Goal: Task Accomplishment & Management: Manage account settings

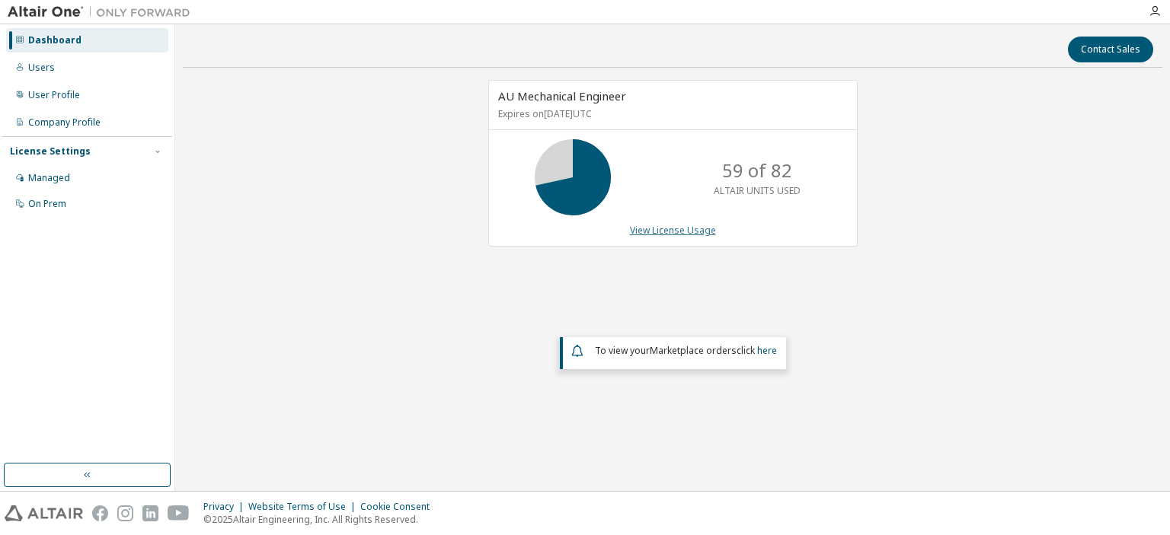
click at [676, 231] on link "View License Usage" at bounding box center [673, 230] width 86 height 13
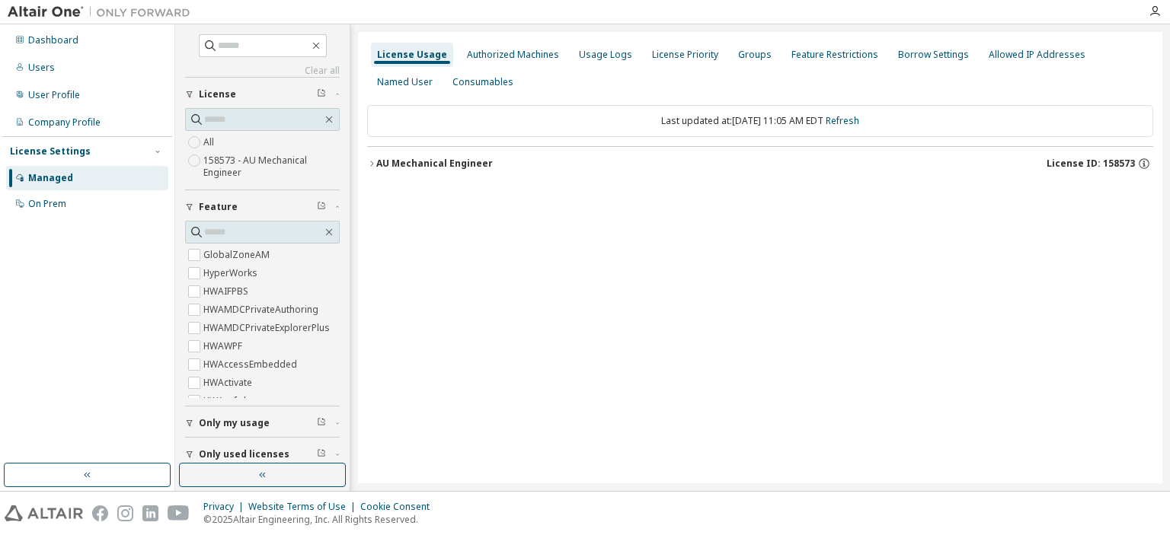
click at [373, 163] on icon "button" at bounding box center [371, 163] width 9 height 9
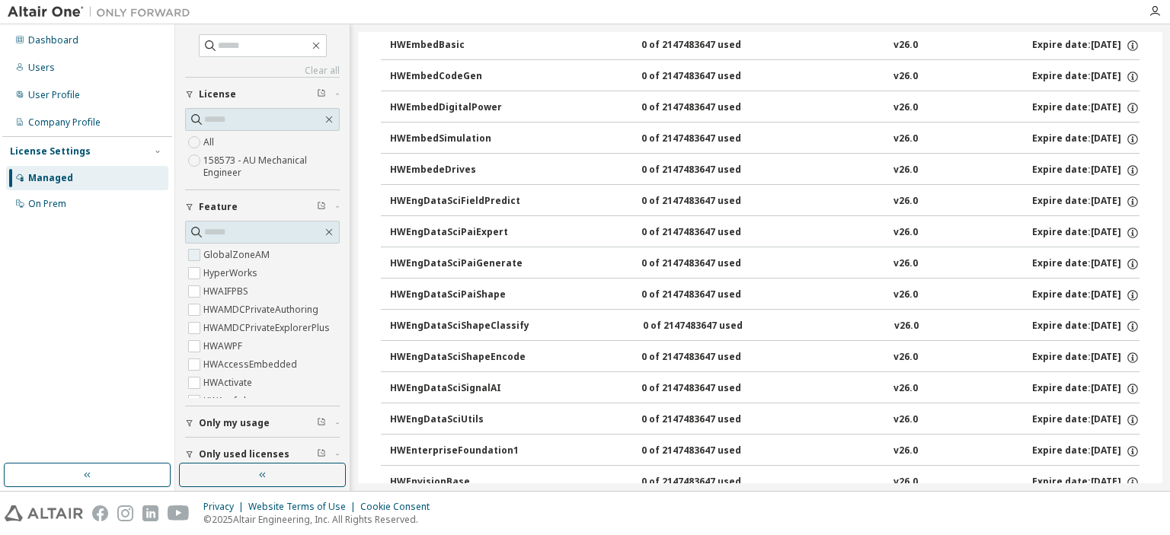
scroll to position [1676, 0]
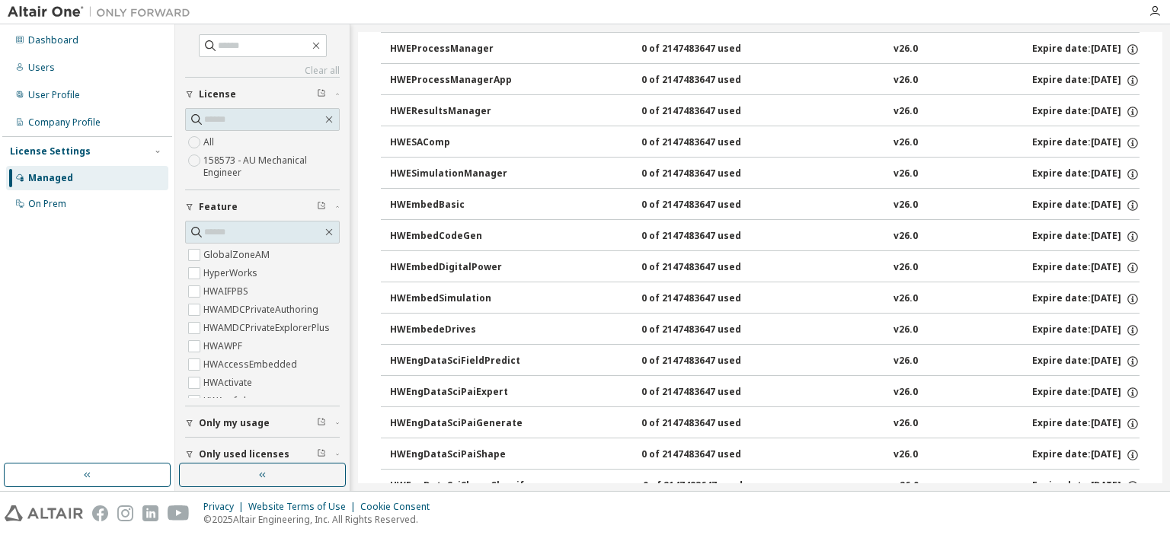
click at [246, 423] on span "Only my usage" at bounding box center [234, 423] width 71 height 12
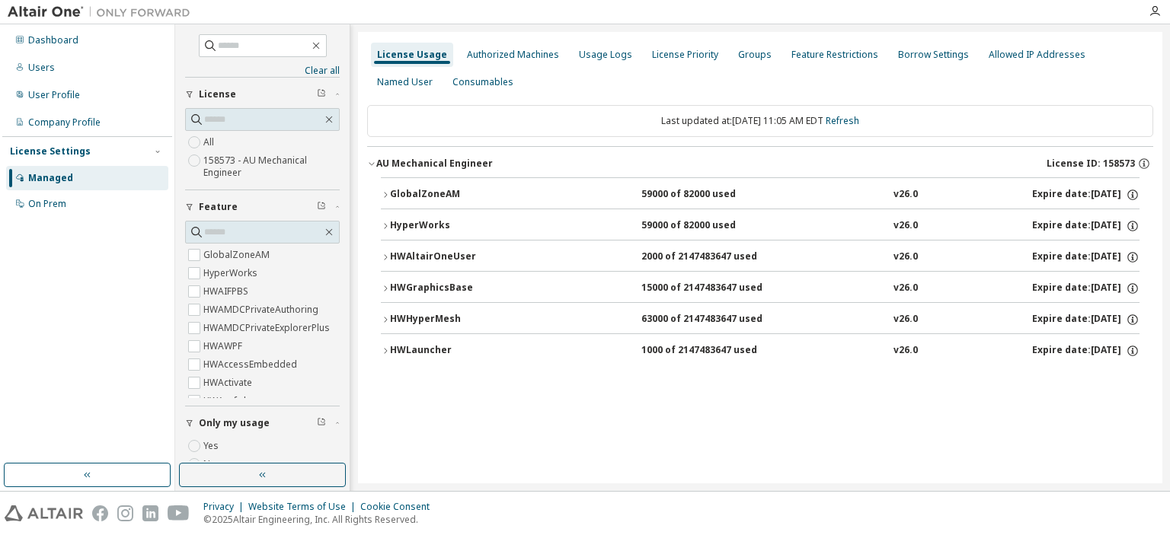
scroll to position [0, 0]
click at [384, 318] on icon "button" at bounding box center [385, 319] width 9 height 9
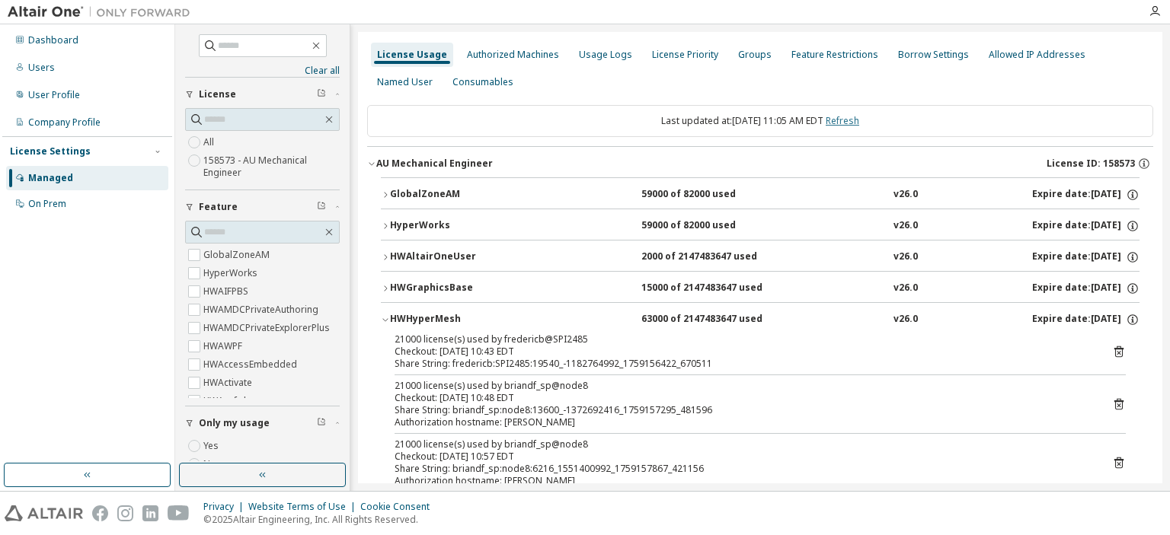
click at [850, 117] on link "Refresh" at bounding box center [843, 120] width 34 height 13
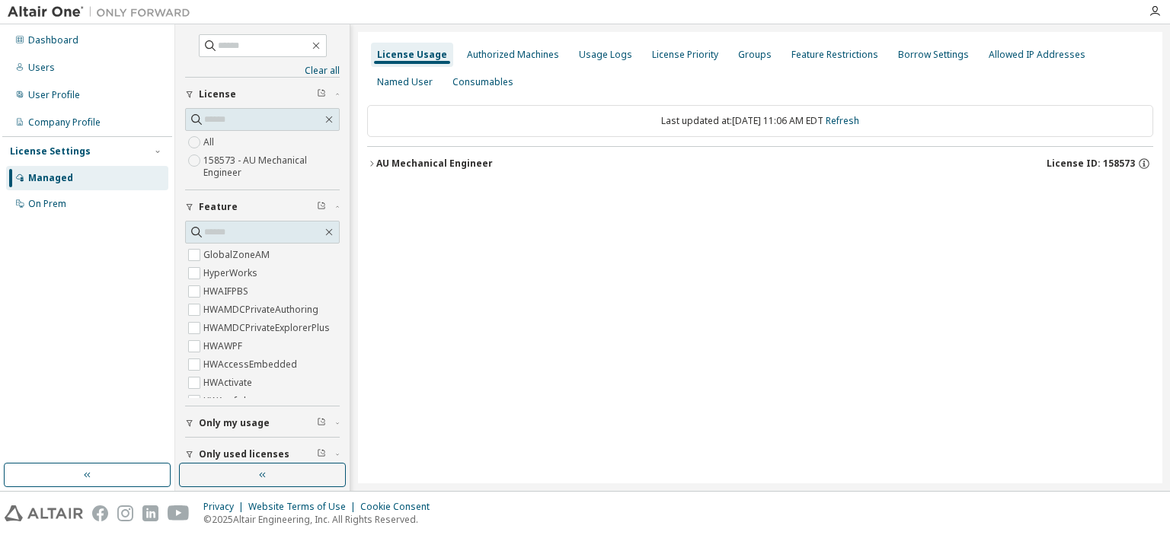
click at [372, 165] on icon "button" at bounding box center [371, 163] width 9 height 9
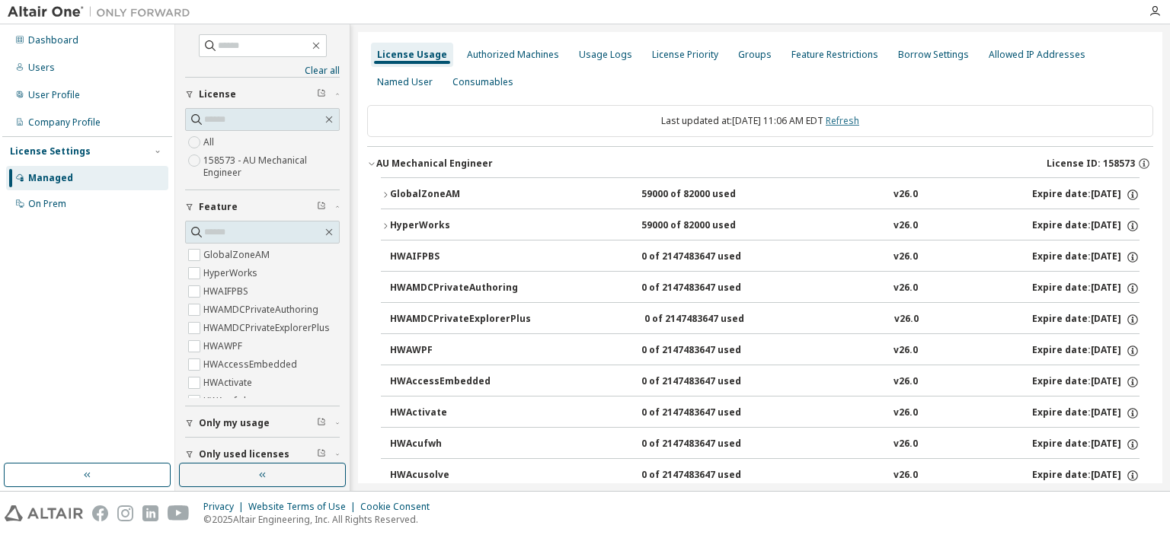
click at [859, 115] on link "Refresh" at bounding box center [843, 120] width 34 height 13
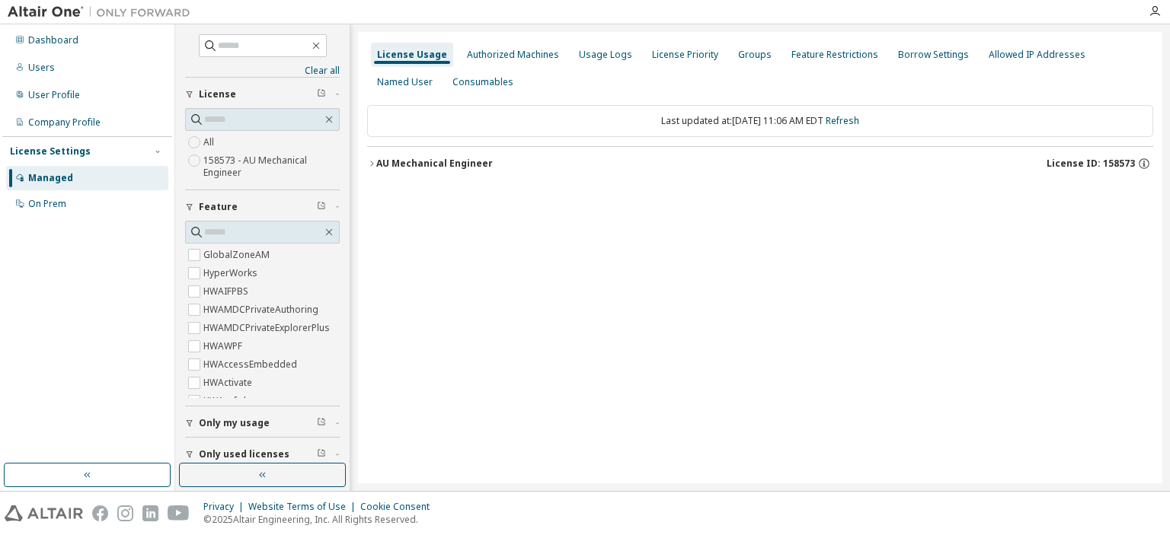
click at [375, 165] on icon "button" at bounding box center [371, 163] width 9 height 9
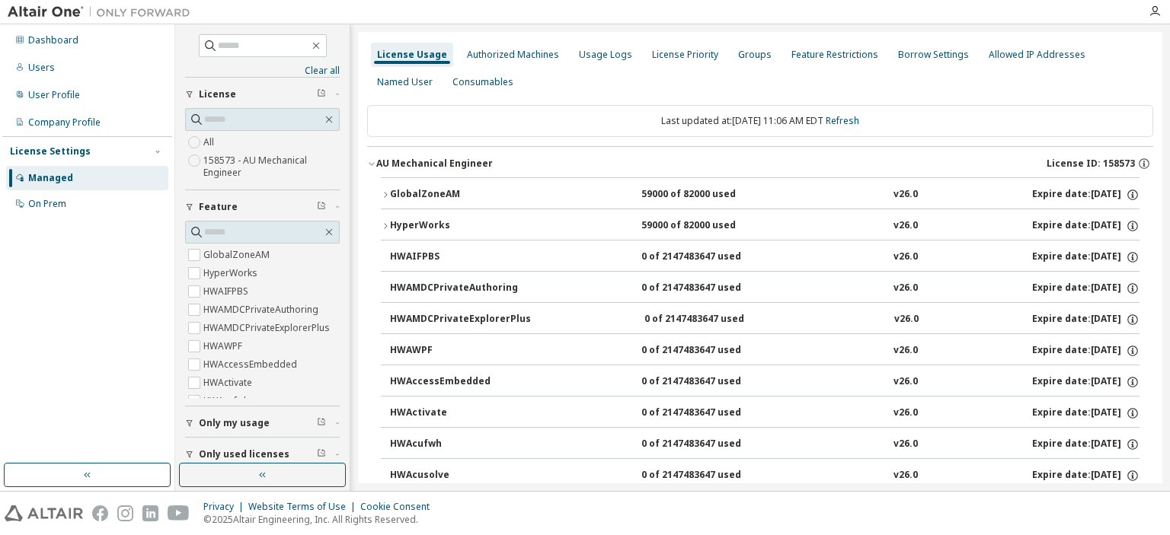
click at [225, 427] on span "Only my usage" at bounding box center [234, 423] width 71 height 12
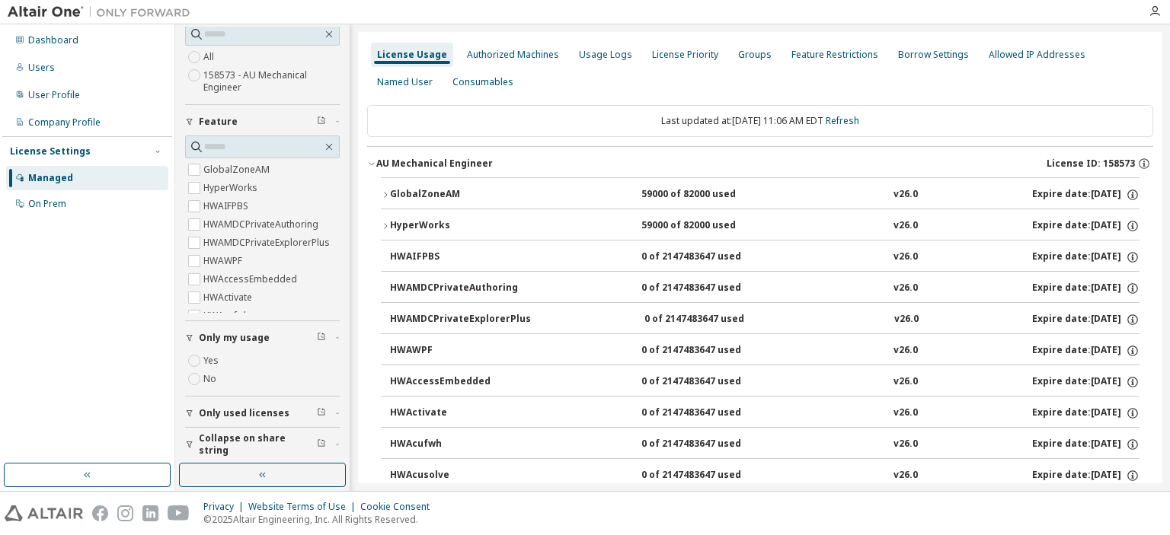
scroll to position [88, 0]
click at [247, 406] on span "Only used licenses" at bounding box center [244, 411] width 91 height 12
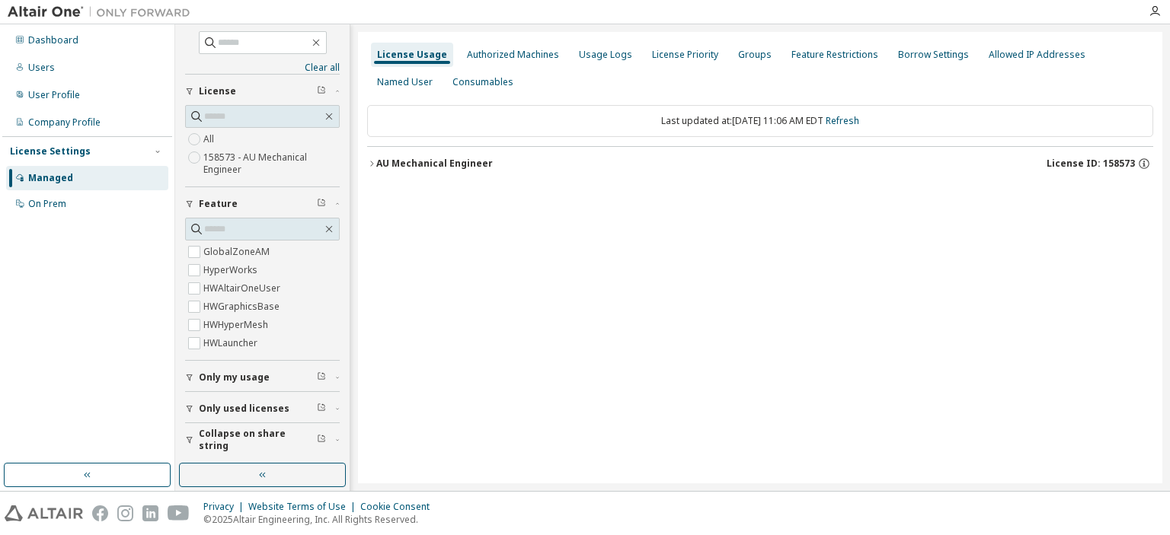
scroll to position [1, 0]
click at [856, 121] on link "Refresh" at bounding box center [843, 120] width 34 height 13
click at [371, 164] on icon "button" at bounding box center [371, 163] width 9 height 9
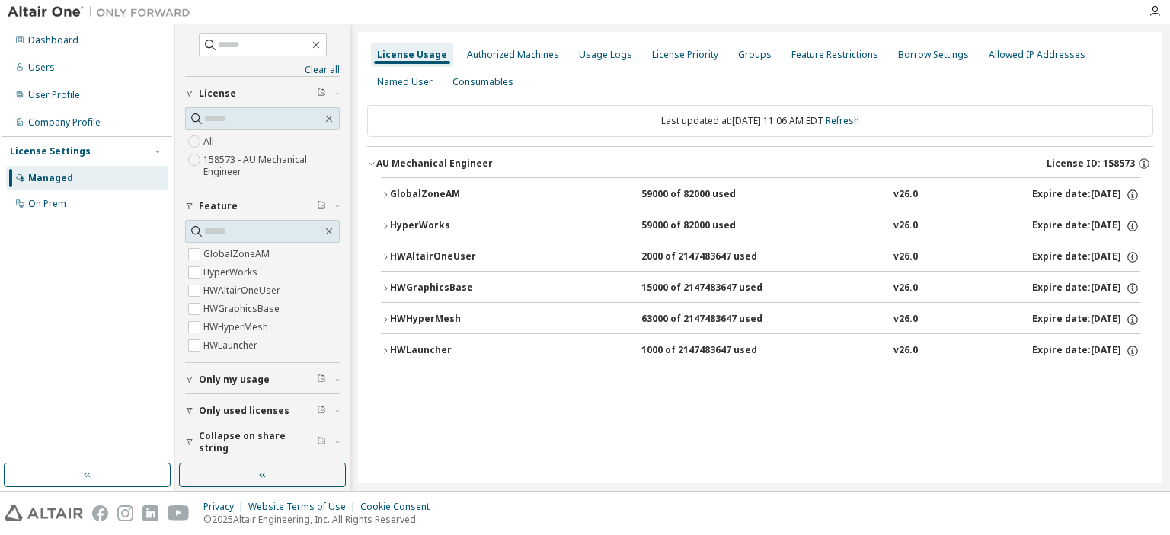
click at [388, 316] on icon "button" at bounding box center [385, 319] width 9 height 9
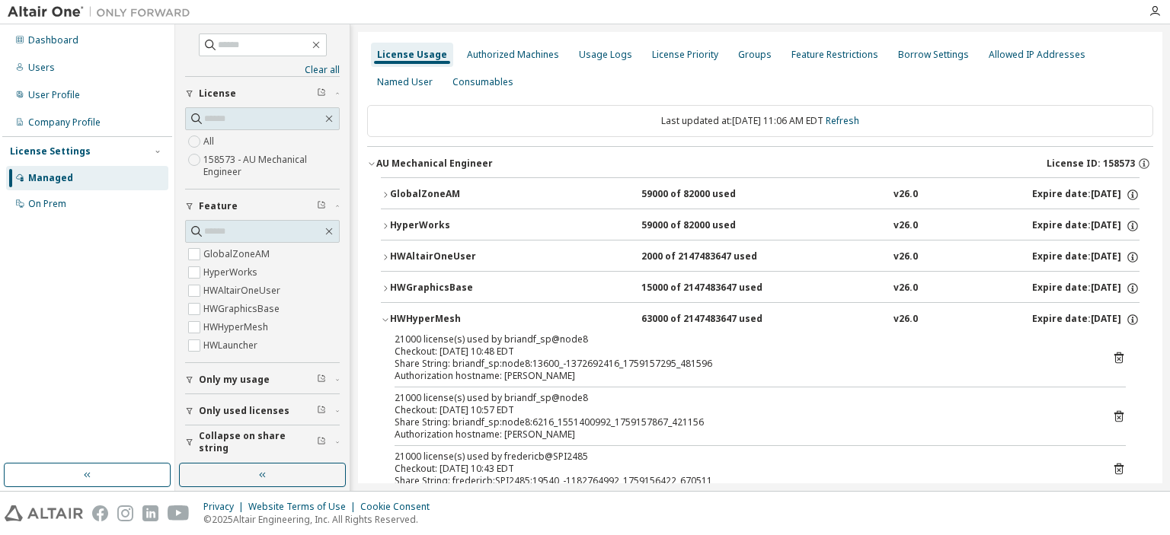
scroll to position [66, 0]
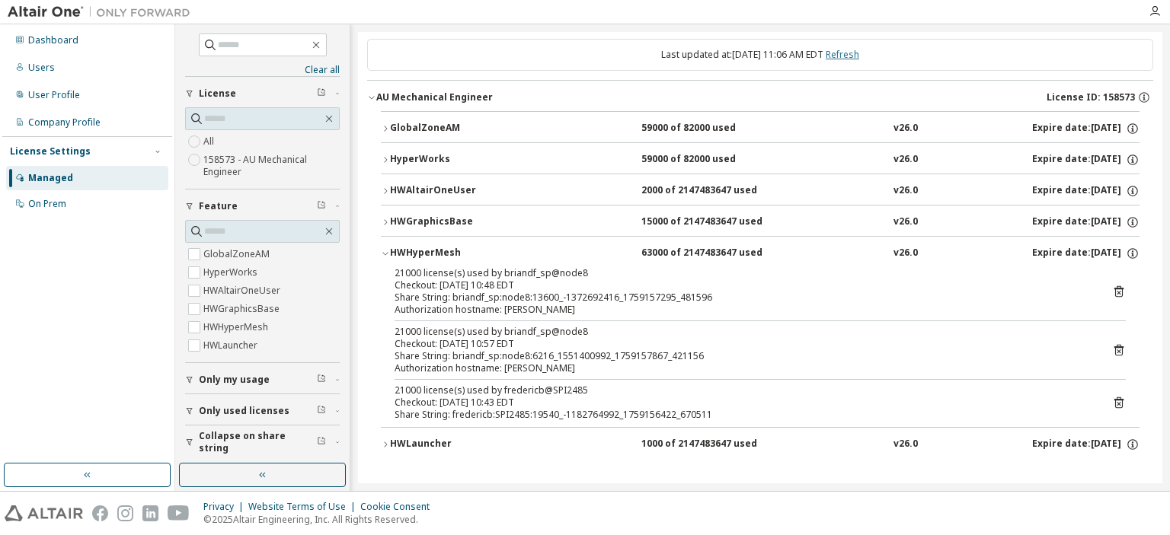
click at [856, 48] on link "Refresh" at bounding box center [843, 54] width 34 height 13
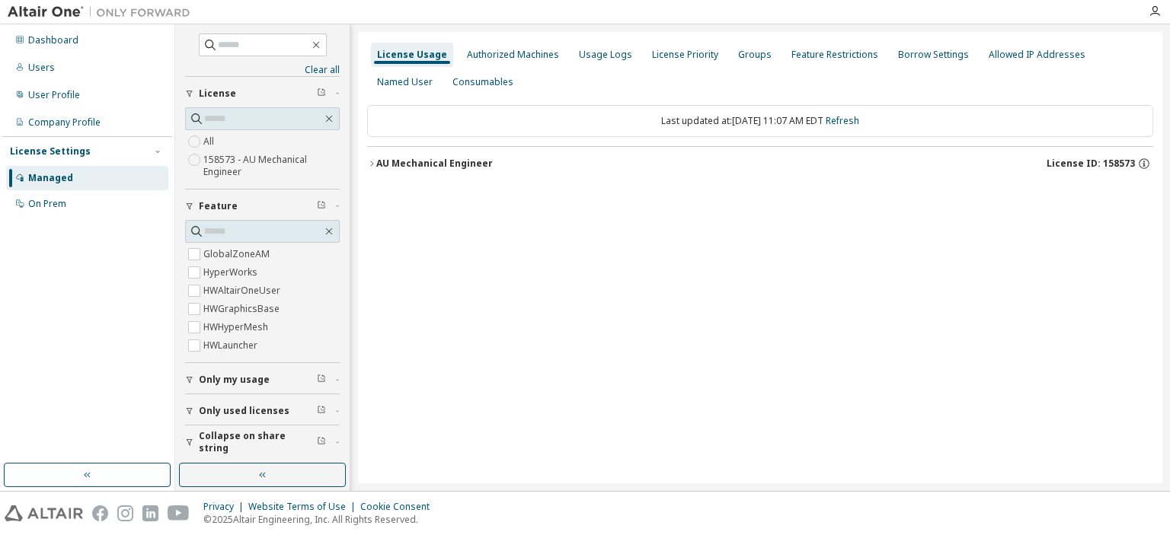
click at [374, 162] on icon "button" at bounding box center [371, 163] width 9 height 9
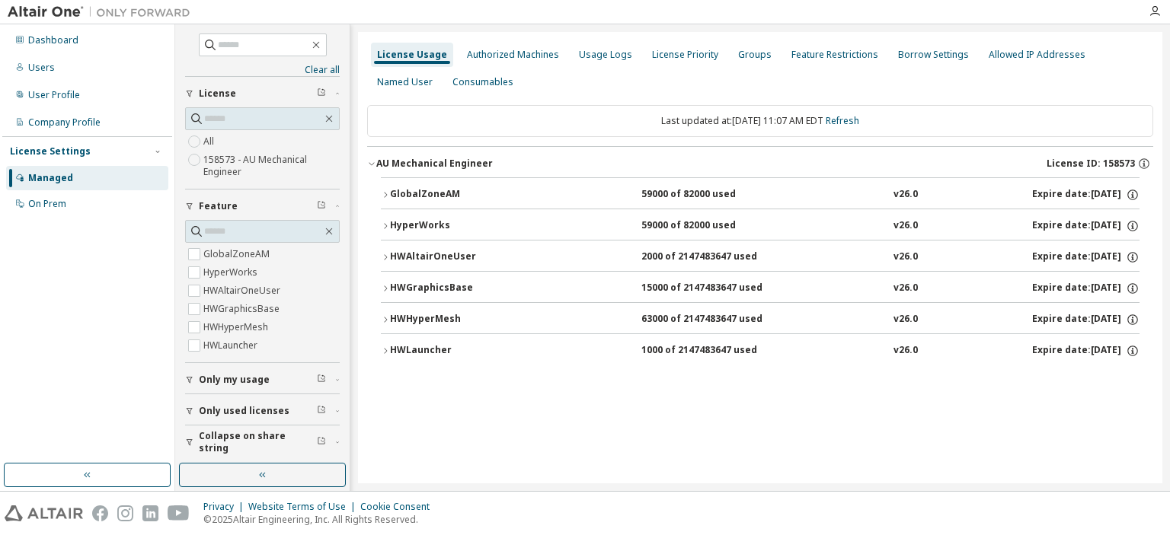
click at [192, 377] on icon "button" at bounding box center [189, 380] width 9 height 9
click at [535, 63] on div "Authorized Machines" at bounding box center [513, 55] width 104 height 24
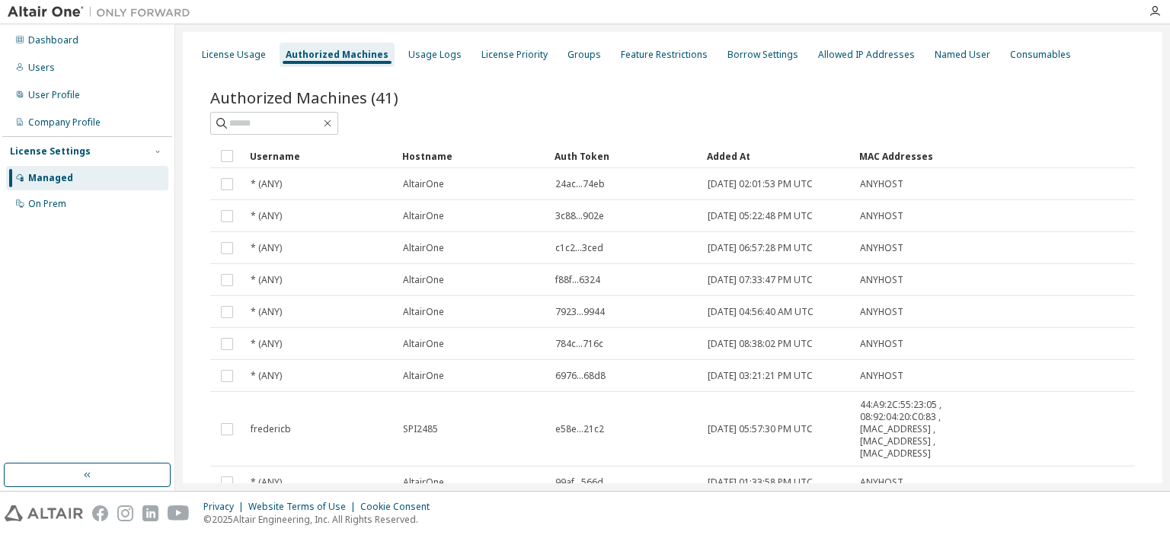
click at [366, 64] on div "Authorized Machines" at bounding box center [337, 55] width 115 height 24
click at [238, 61] on div "License Usage" at bounding box center [234, 55] width 76 height 24
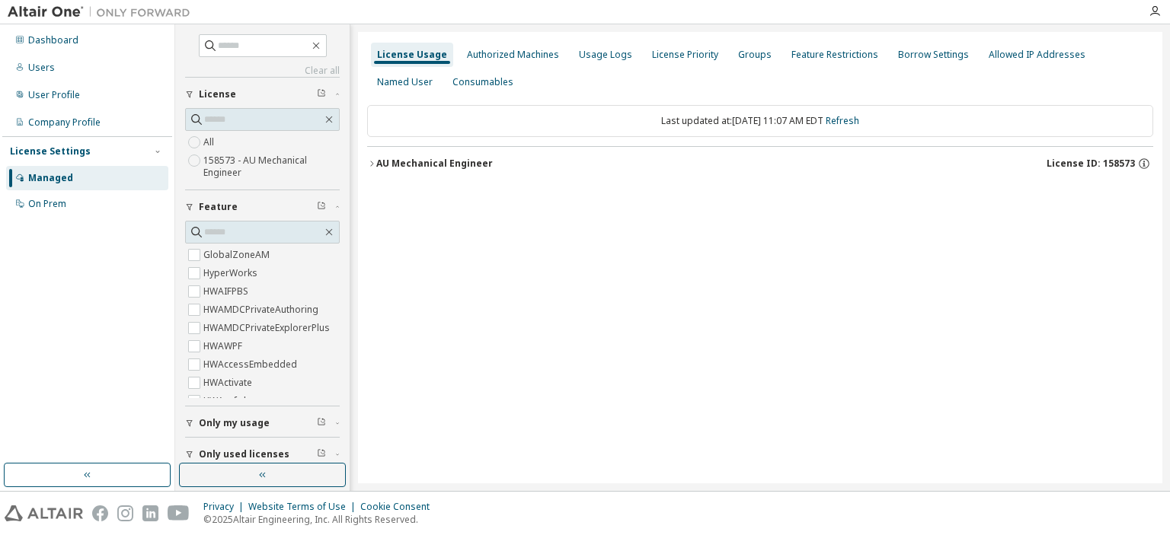
click at [369, 161] on icon "button" at bounding box center [371, 163] width 9 height 9
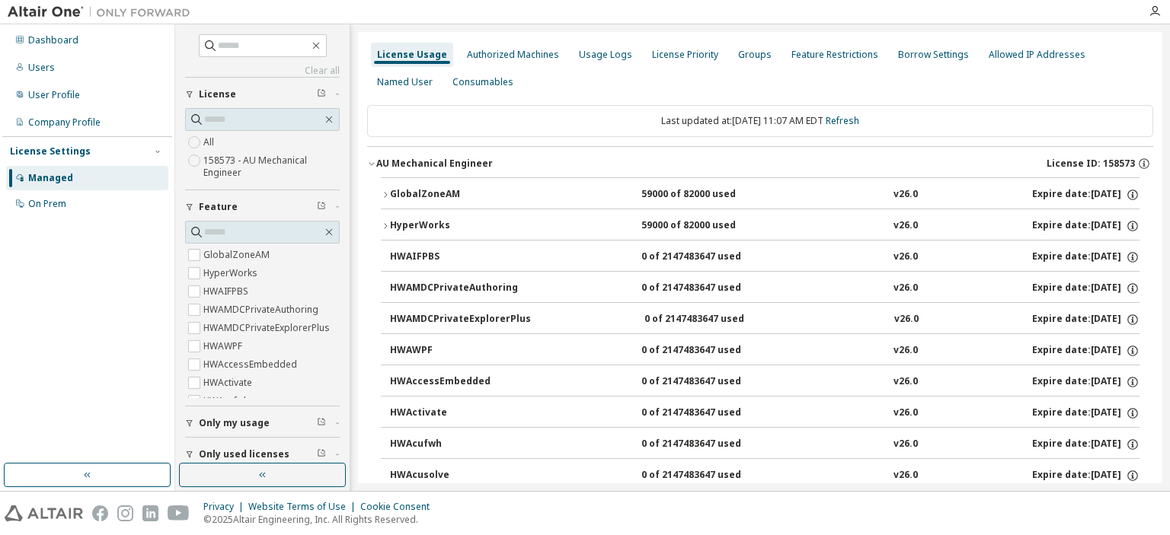
click at [423, 371] on button "HWAccessEmbedded 0 of 2147483647 used v26.0 Expire date: 2026-08-31" at bounding box center [764, 383] width 749 height 34
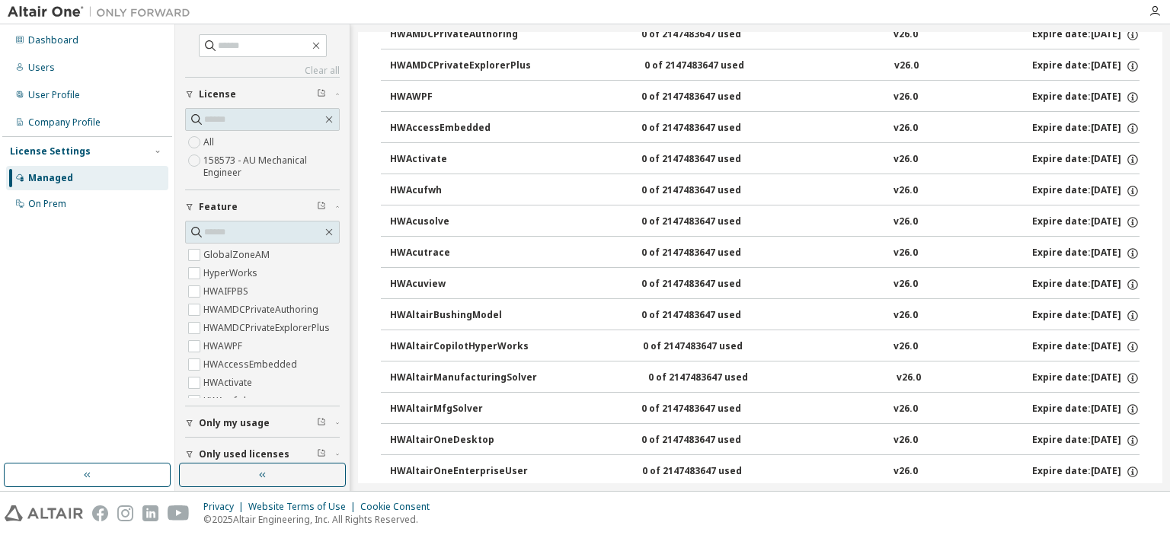
scroll to position [152, 0]
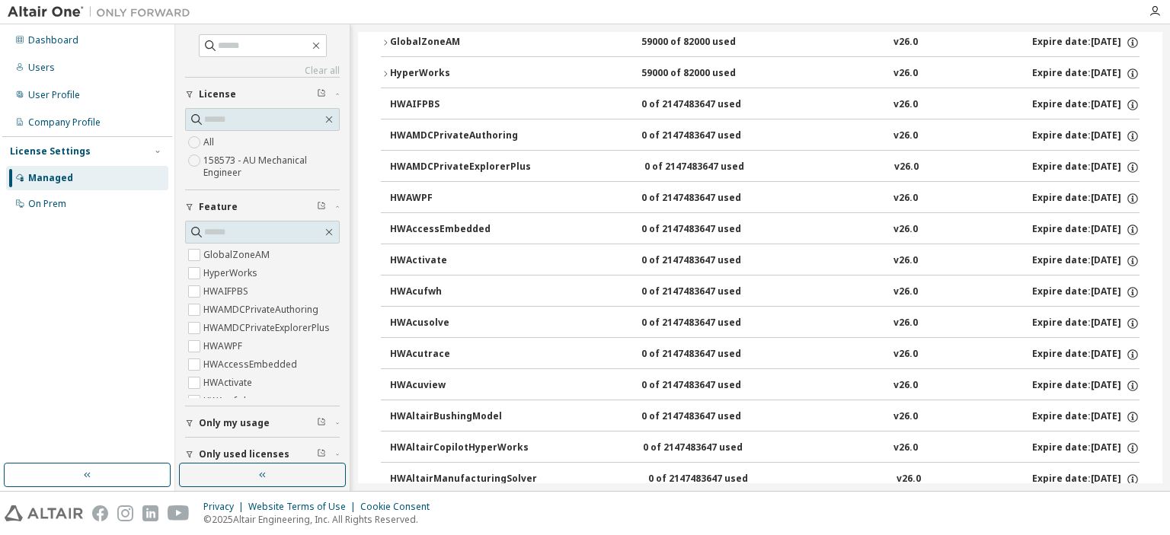
click at [232, 426] on span "Only my usage" at bounding box center [234, 423] width 71 height 12
click at [219, 451] on label "Yes" at bounding box center [212, 446] width 18 height 18
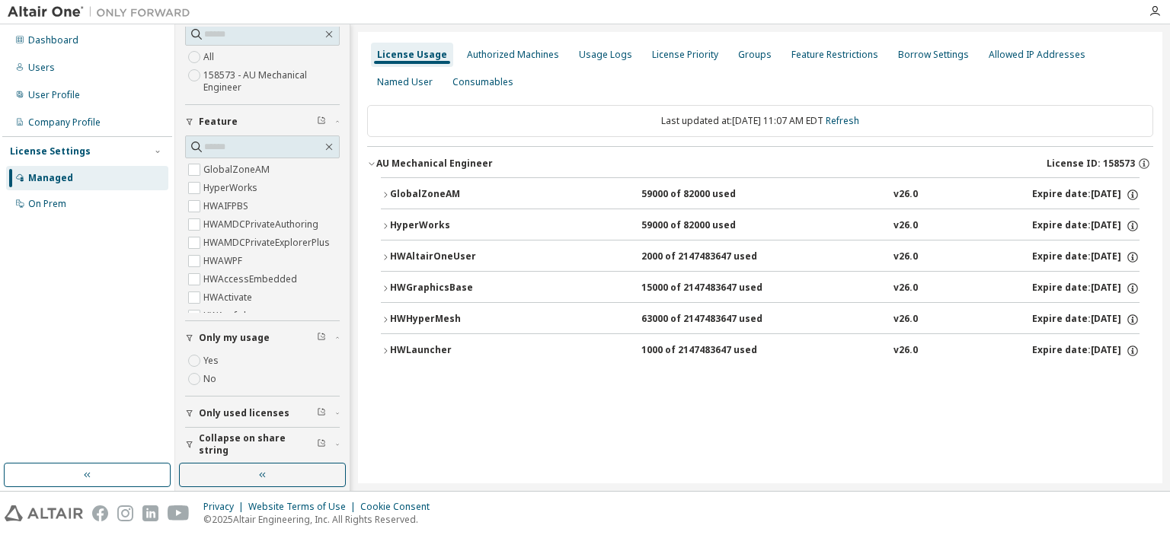
scroll to position [0, 0]
click at [246, 411] on span "Only used licenses" at bounding box center [244, 411] width 91 height 12
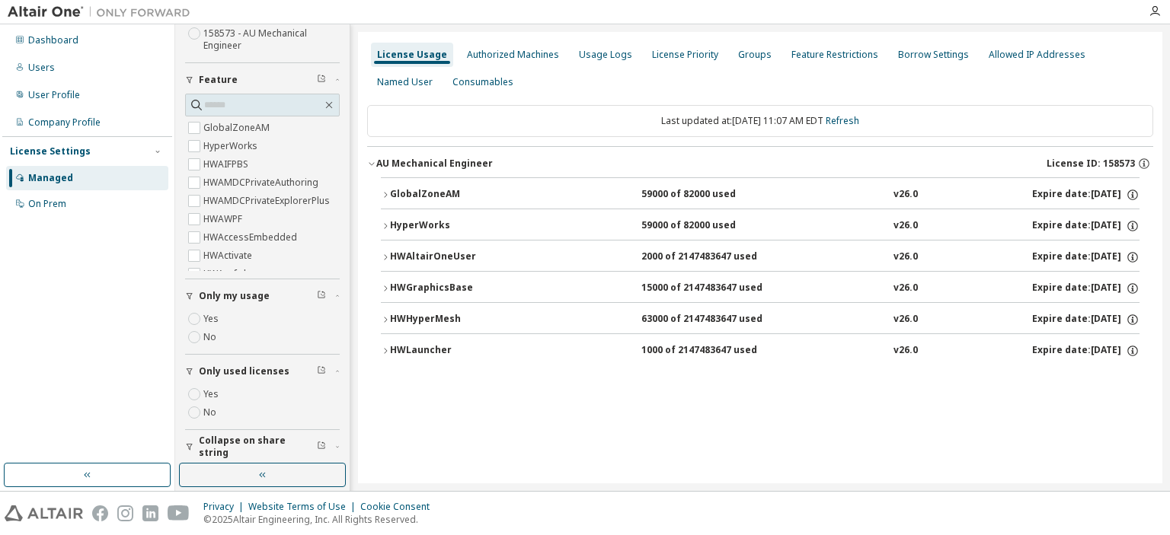
scroll to position [132, 0]
click at [210, 383] on label "Yes" at bounding box center [212, 390] width 18 height 18
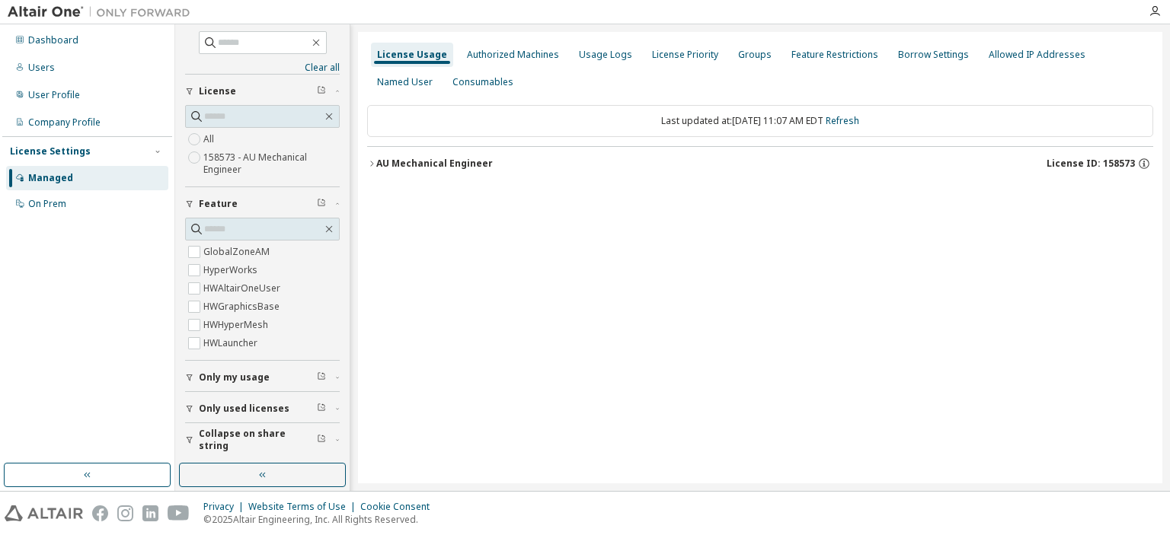
scroll to position [1, 0]
click at [378, 162] on div "AU Mechanical Engineer" at bounding box center [434, 164] width 117 height 12
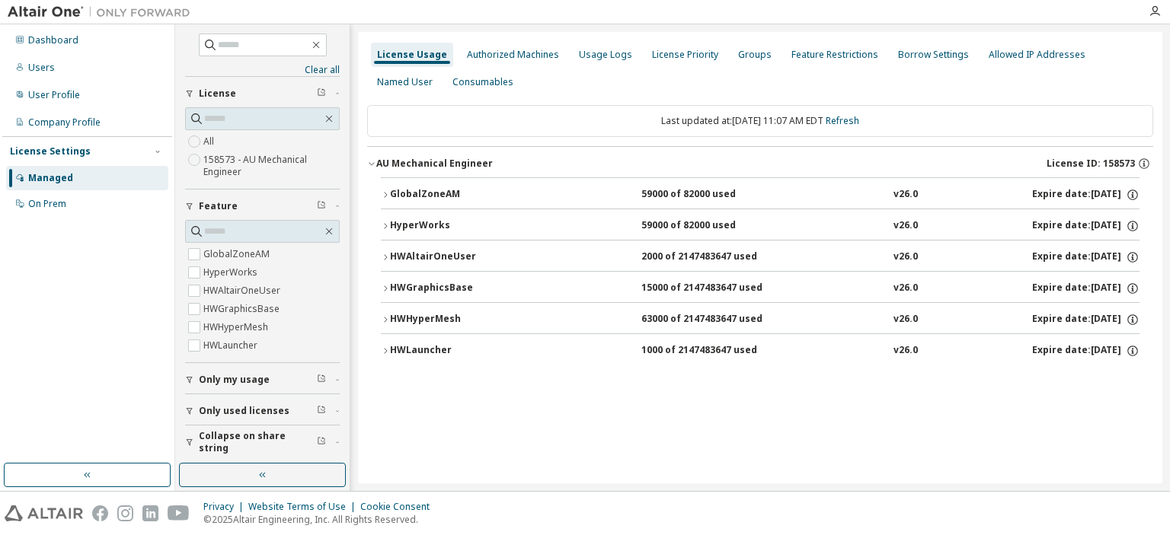
click at [384, 317] on icon "button" at bounding box center [385, 319] width 9 height 9
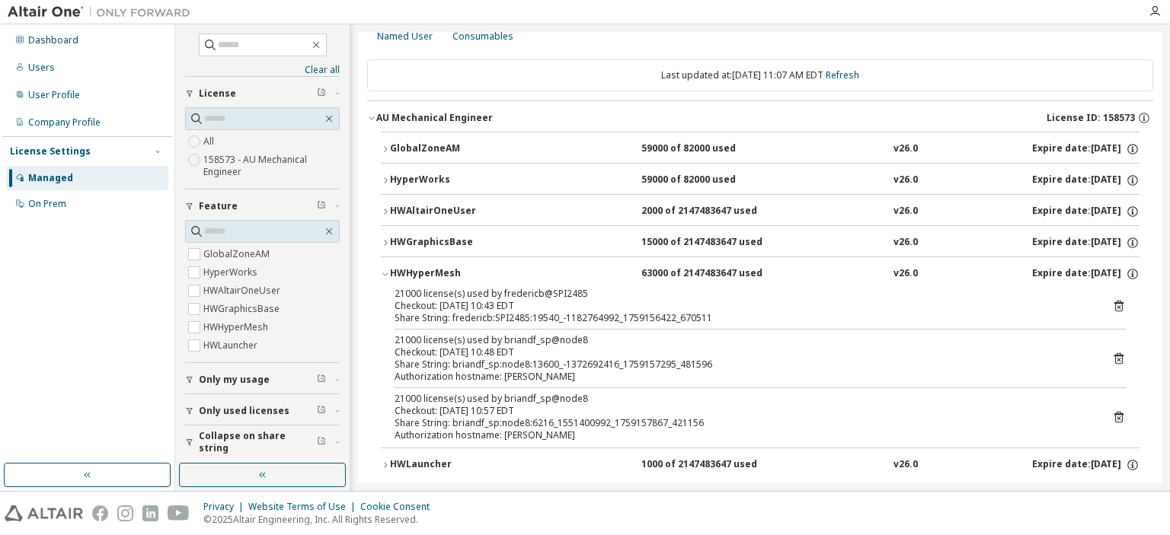
scroll to position [66, 0]
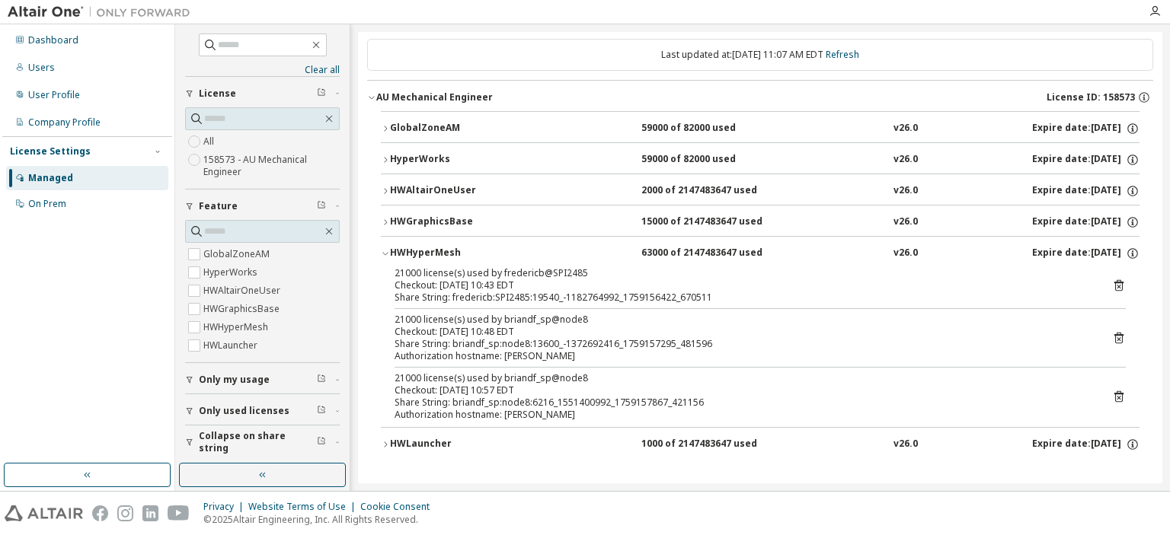
click at [1117, 286] on icon at bounding box center [1119, 287] width 4 height 4
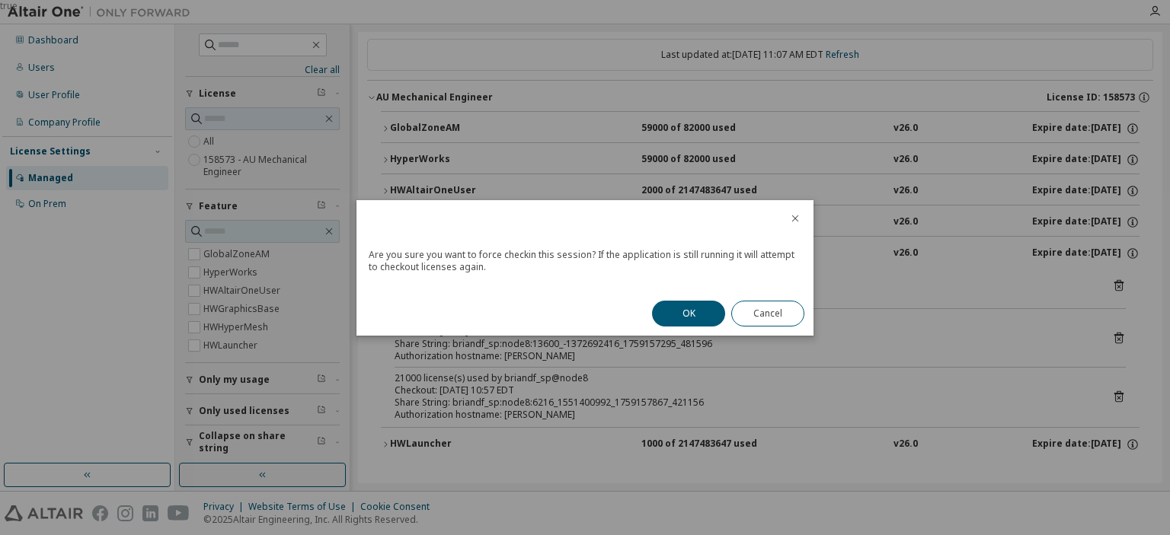
click at [669, 321] on button "OK" at bounding box center [688, 314] width 73 height 26
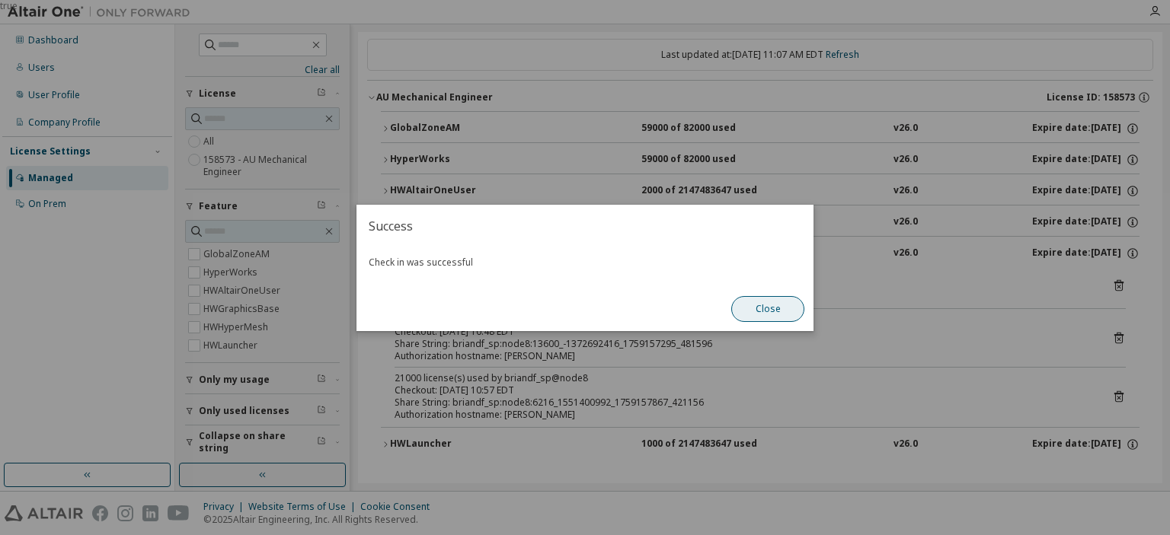
click at [765, 300] on button "Close" at bounding box center [767, 309] width 73 height 26
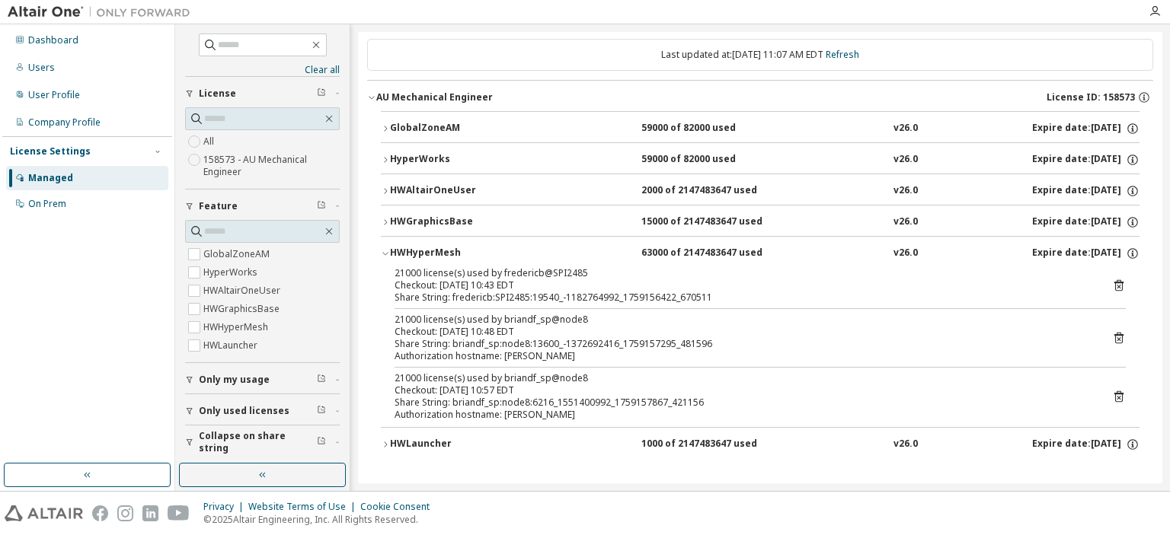
click at [1114, 333] on icon at bounding box center [1118, 338] width 9 height 11
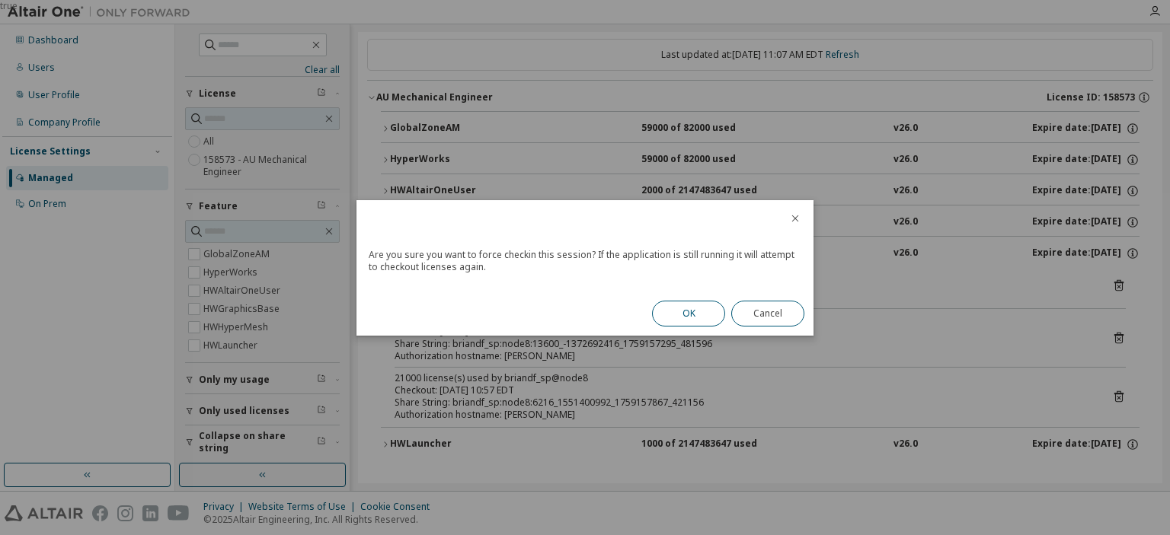
click at [693, 321] on button "OK" at bounding box center [688, 314] width 73 height 26
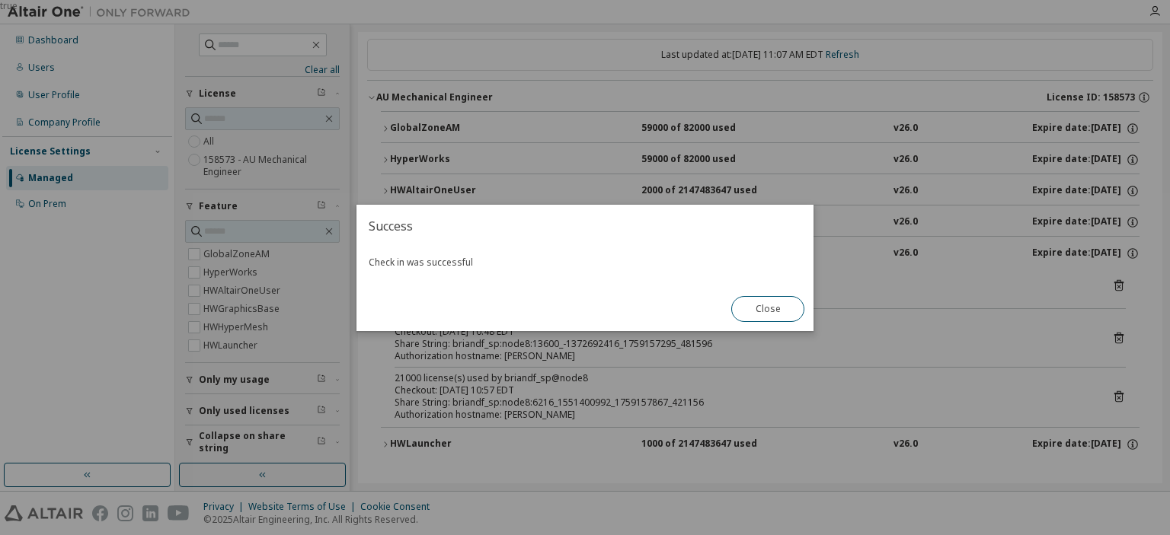
click at [750, 313] on button "Close" at bounding box center [767, 309] width 73 height 26
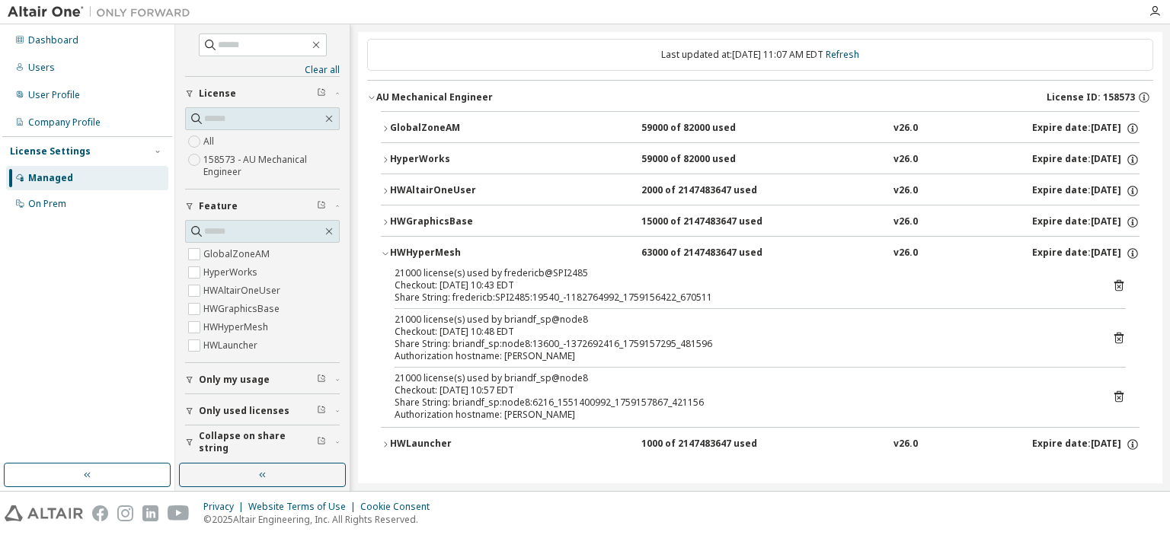
click at [1112, 398] on icon at bounding box center [1119, 397] width 14 height 14
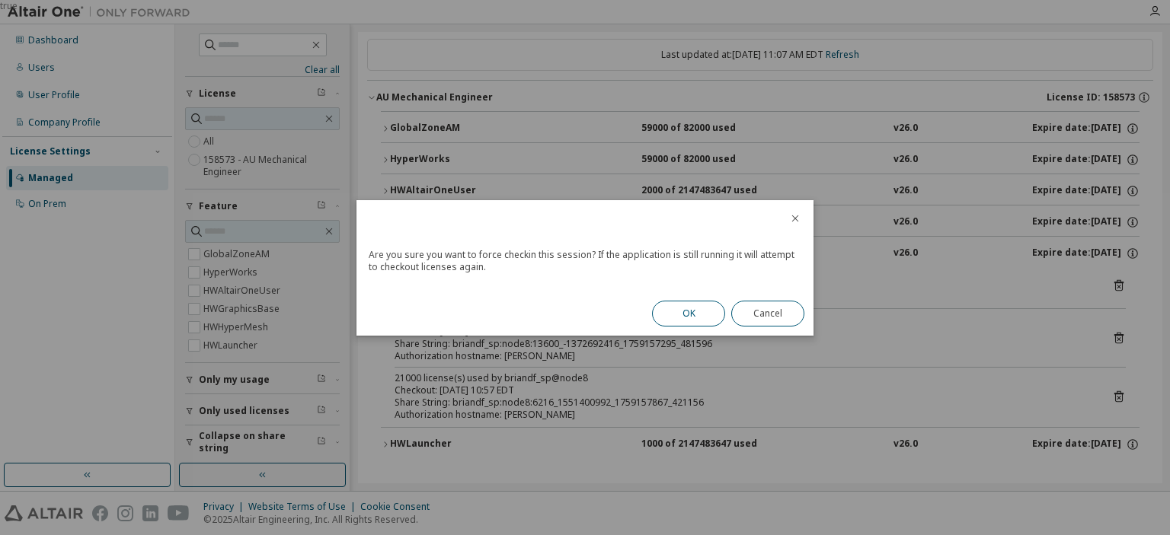
click at [694, 308] on button "OK" at bounding box center [688, 314] width 73 height 26
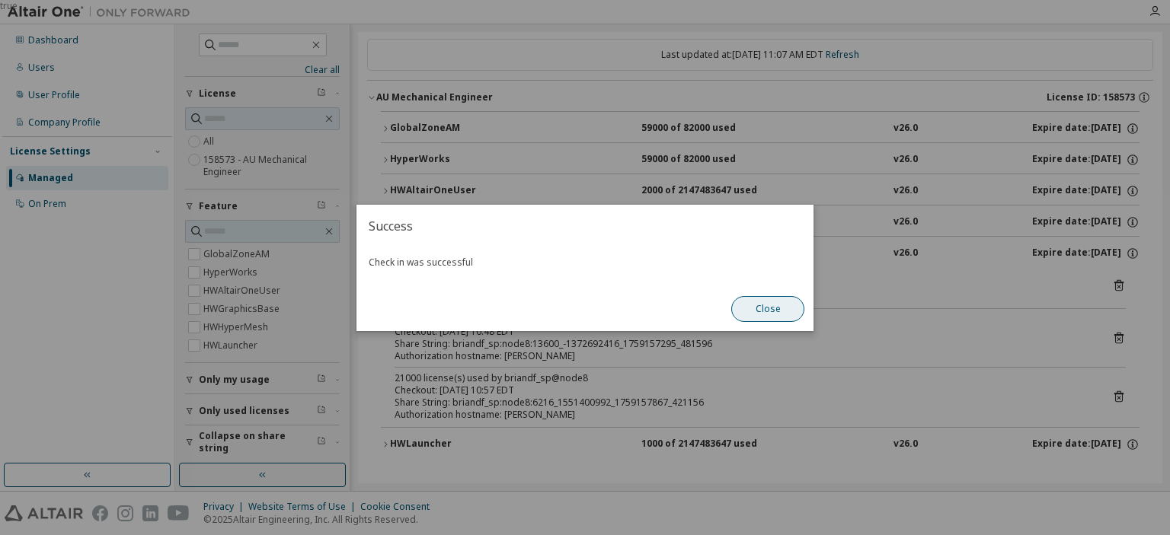
click at [759, 310] on button "Close" at bounding box center [767, 309] width 73 height 26
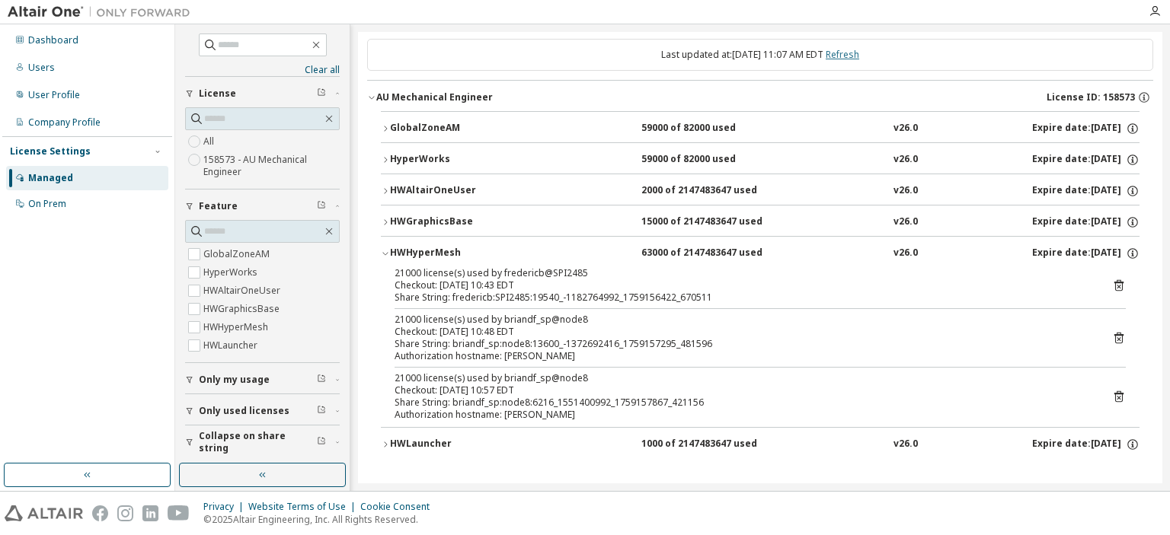
click at [852, 57] on link "Refresh" at bounding box center [843, 54] width 34 height 13
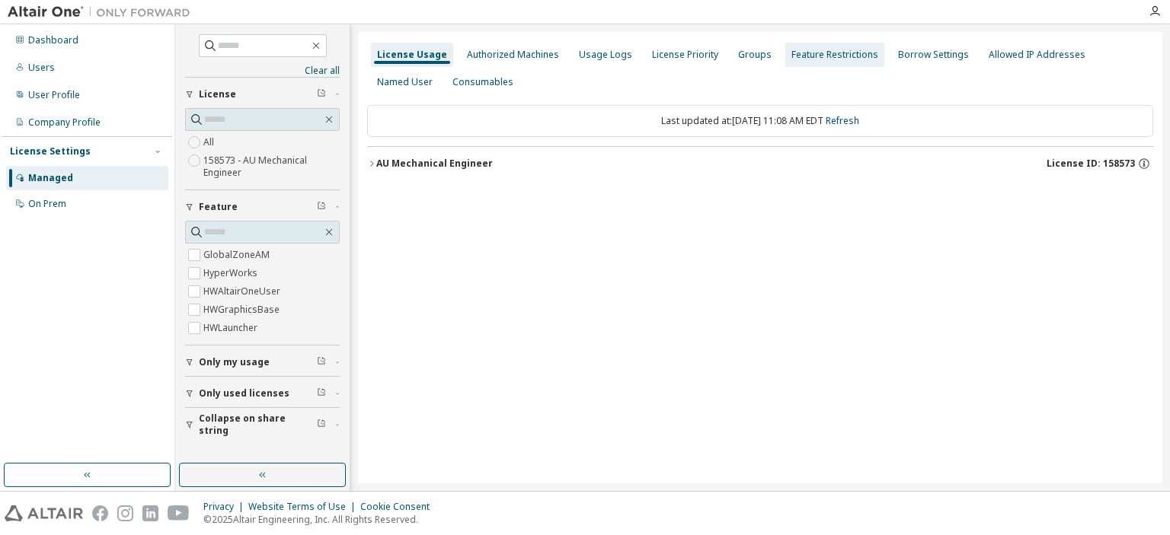
scroll to position [0, 0]
click at [369, 161] on icon "button" at bounding box center [371, 163] width 9 height 9
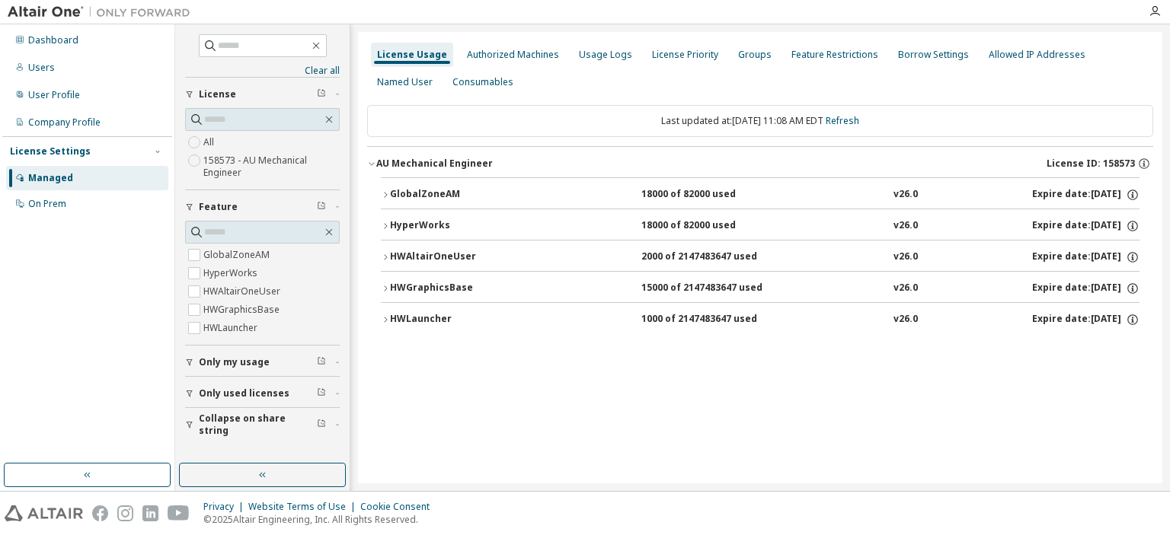
click at [383, 286] on icon "button" at bounding box center [385, 288] width 9 height 9
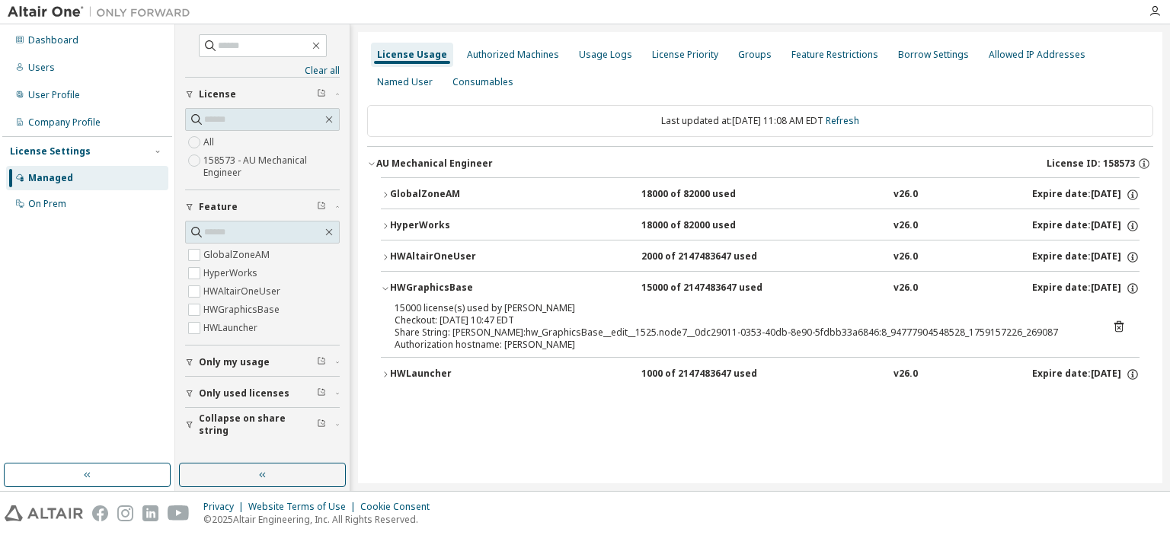
click at [1118, 323] on icon at bounding box center [1118, 326] width 9 height 11
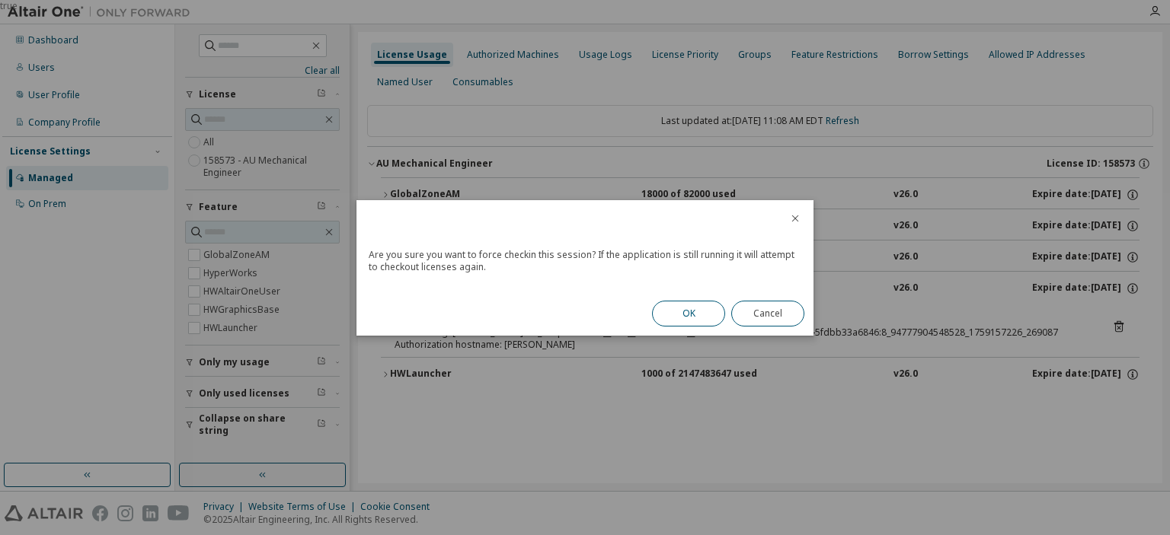
click at [686, 318] on button "OK" at bounding box center [688, 314] width 73 height 26
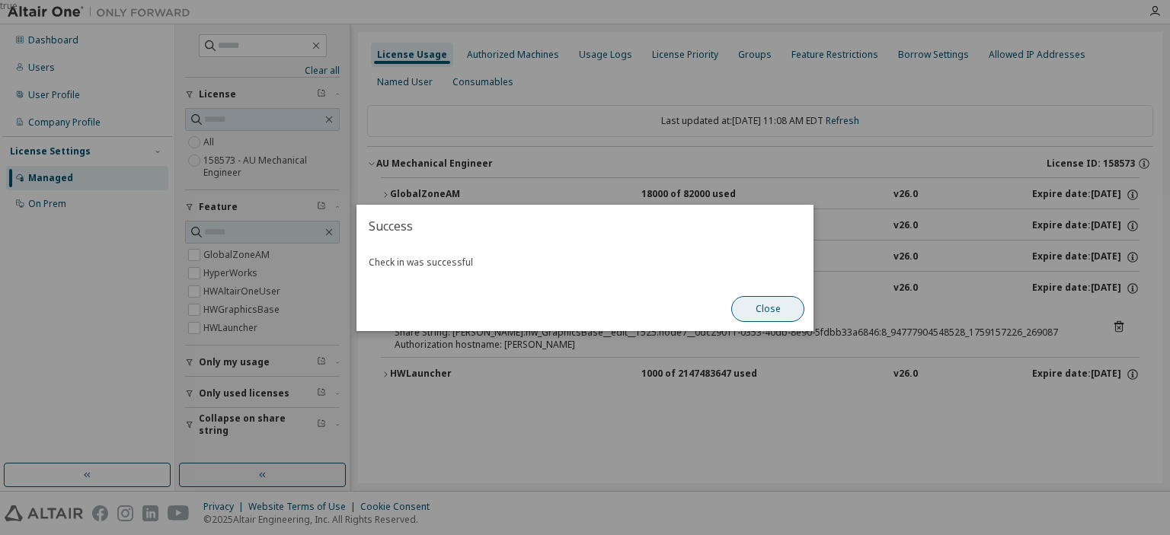
click at [779, 297] on button "Close" at bounding box center [767, 309] width 73 height 26
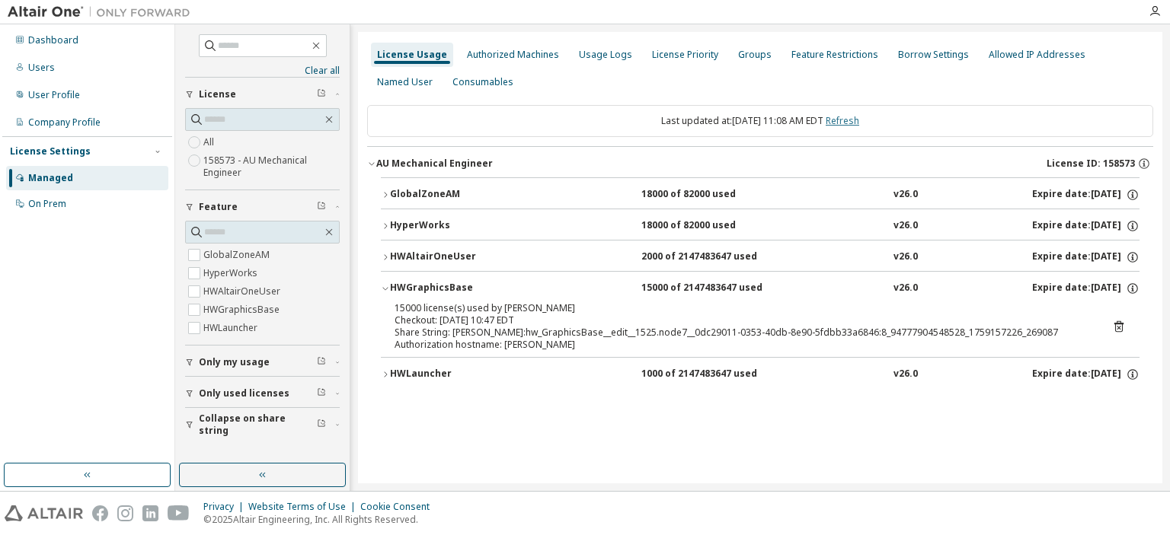
click at [859, 120] on link "Refresh" at bounding box center [843, 120] width 34 height 13
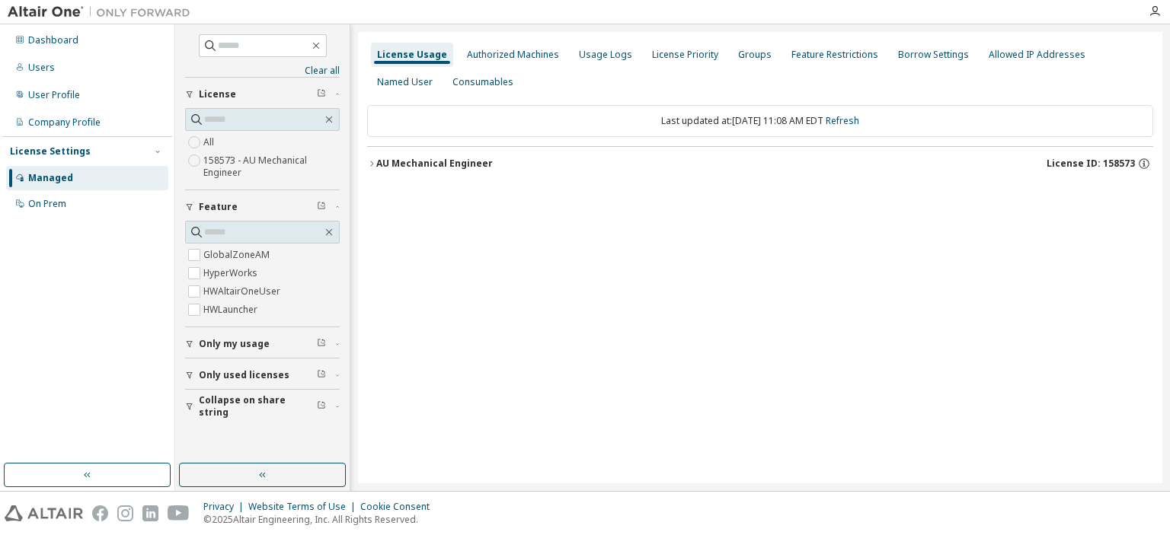
click at [372, 161] on icon "button" at bounding box center [371, 163] width 9 height 9
